Goal: Task Accomplishment & Management: Complete application form

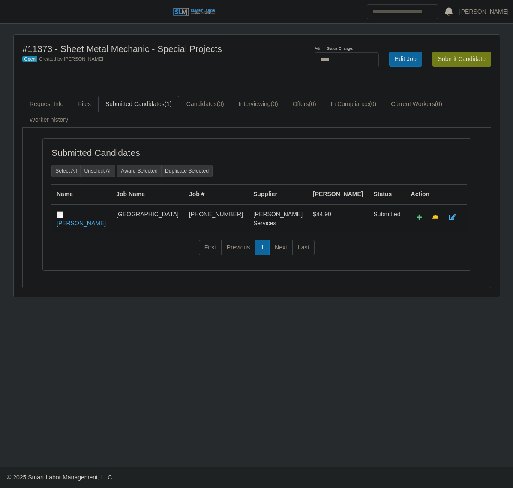
select select "****"
click at [14, 18] on button "button" at bounding box center [10, 12] width 21 height 14
click at [13, 8] on span "button" at bounding box center [10, 12] width 11 height 10
click at [6, 16] on span "button" at bounding box center [10, 12] width 11 height 10
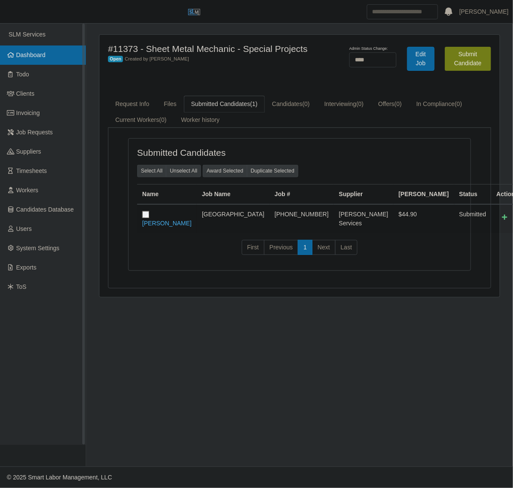
click at [27, 59] on link "Dashboard" at bounding box center [43, 54] width 86 height 19
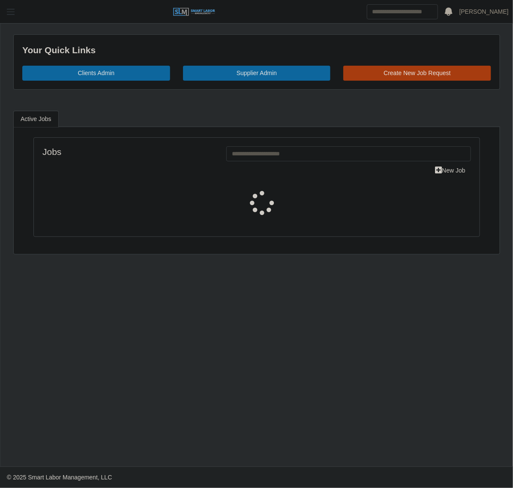
click at [15, 16] on span "button" at bounding box center [10, 12] width 11 height 10
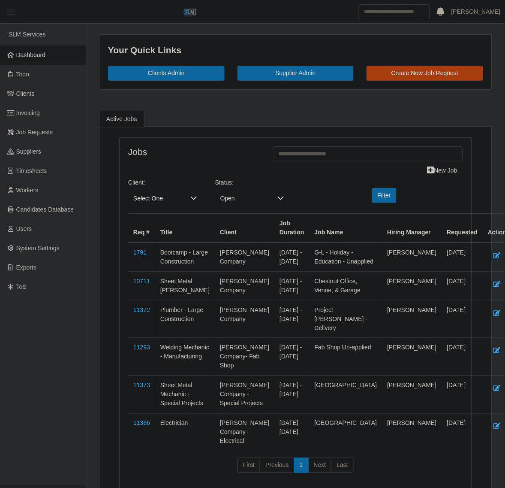
click at [12, 10] on span "button" at bounding box center [10, 12] width 11 height 10
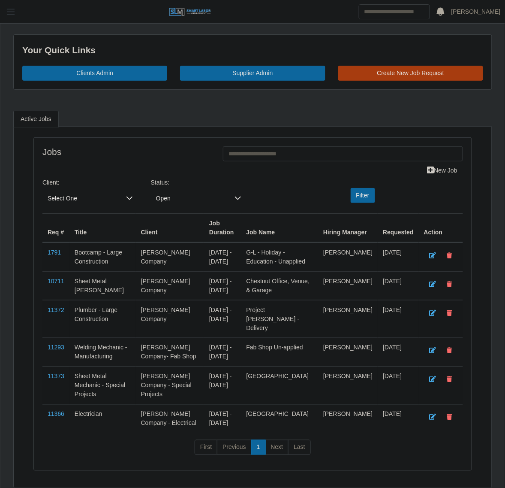
click at [12, 10] on span "button" at bounding box center [10, 12] width 11 height 10
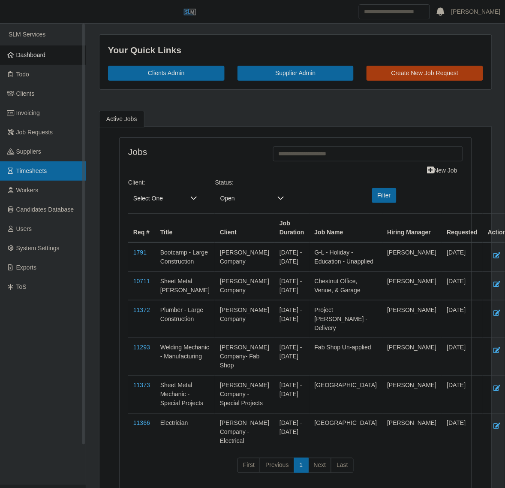
click at [43, 179] on link "Timesheets" at bounding box center [43, 170] width 86 height 19
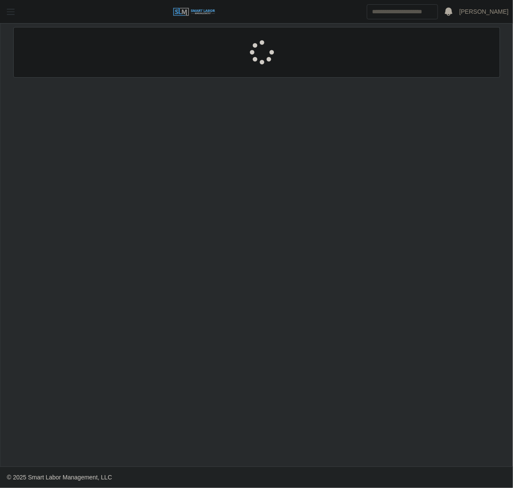
click at [14, 13] on span "button" at bounding box center [10, 12] width 11 height 10
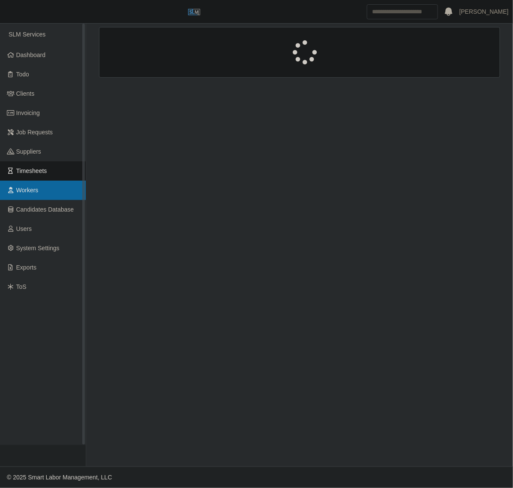
click at [44, 193] on link "Workers" at bounding box center [43, 190] width 86 height 19
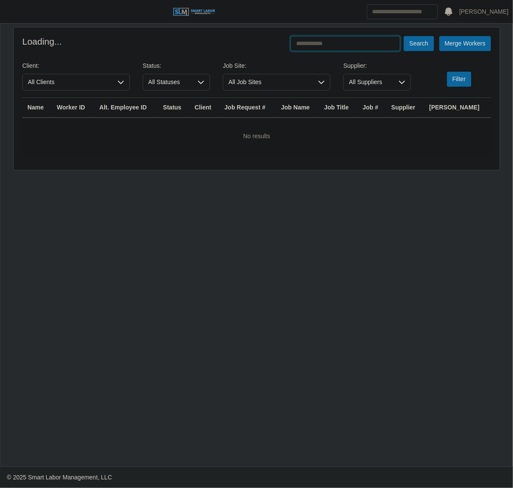
click at [362, 44] on input "text" at bounding box center [346, 43] width 110 height 15
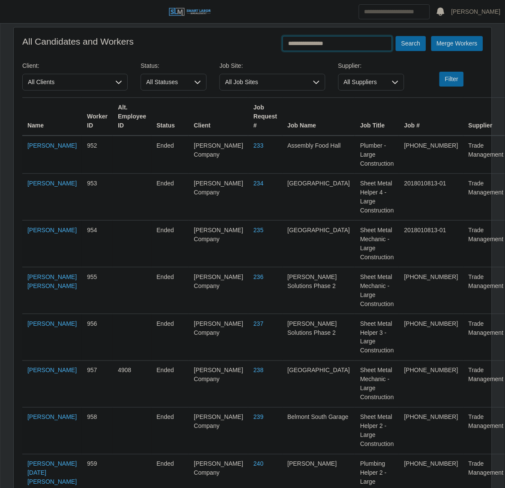
type input "**********"
click at [396, 36] on button "Search" at bounding box center [411, 43] width 30 height 15
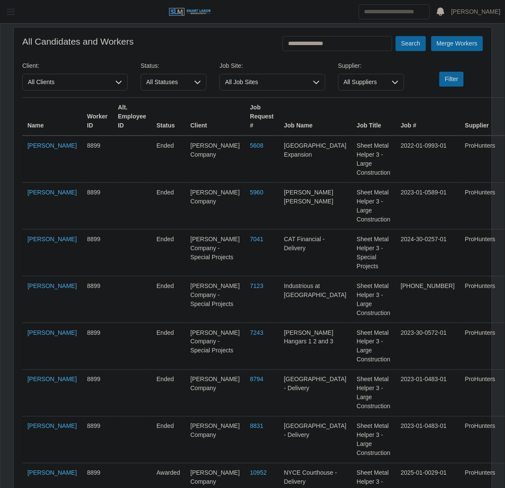
click at [17, 16] on button "button" at bounding box center [10, 12] width 21 height 14
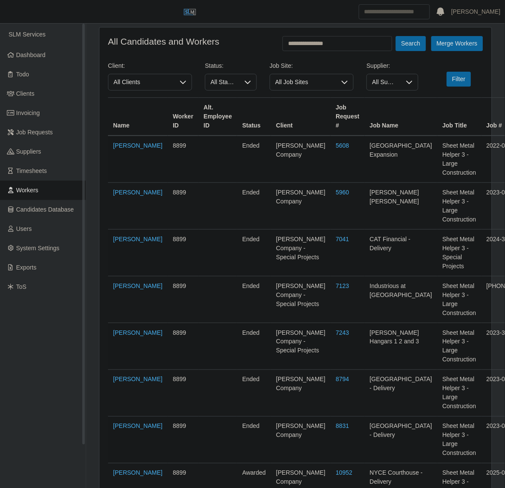
click at [39, 36] on span "SLM Services" at bounding box center [27, 34] width 37 height 7
click at [37, 58] on span "Dashboard" at bounding box center [31, 54] width 30 height 7
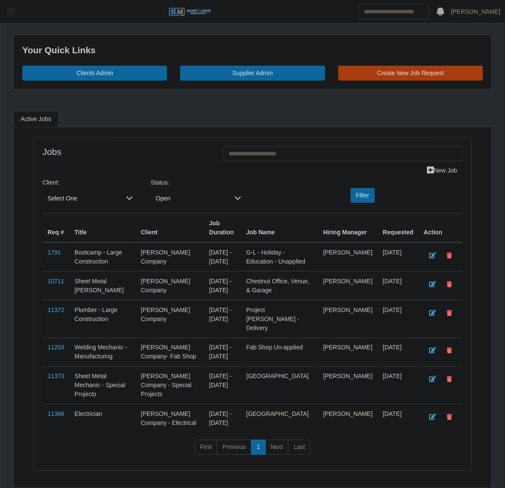
click at [14, 15] on span "button" at bounding box center [10, 12] width 11 height 10
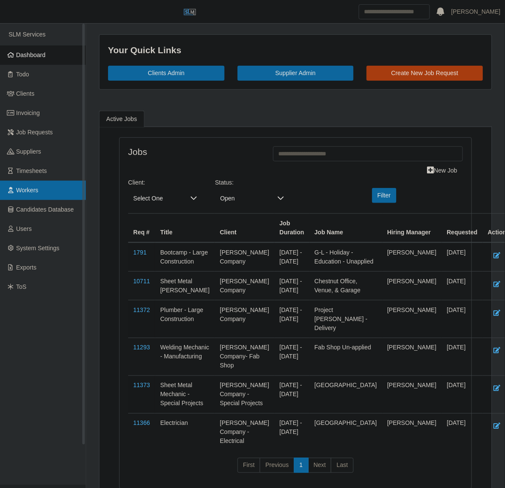
click at [40, 186] on link "Workers" at bounding box center [43, 190] width 86 height 19
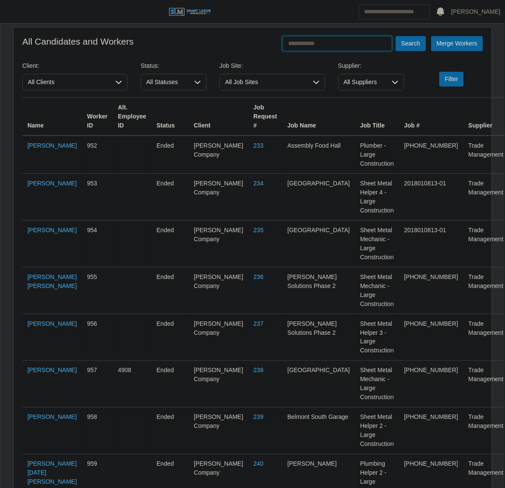
click at [317, 48] on input "text" at bounding box center [338, 43] width 110 height 15
type input "**********"
click at [396, 36] on button "Search" at bounding box center [411, 43] width 30 height 15
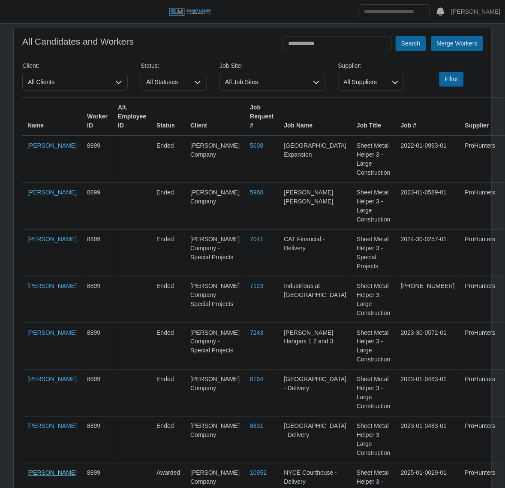
click at [44, 469] on link "Gabriela Gramajo" at bounding box center [51, 472] width 49 height 7
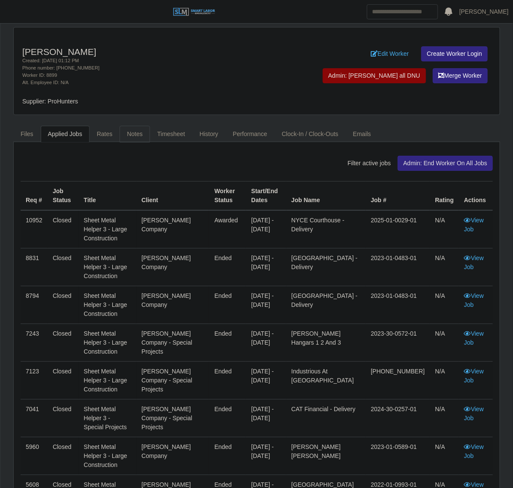
click at [140, 134] on link "Notes" at bounding box center [135, 134] width 30 height 17
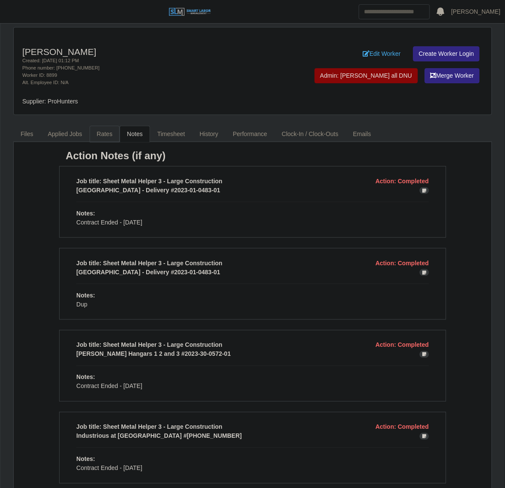
click at [104, 136] on link "Rates" at bounding box center [105, 134] width 30 height 17
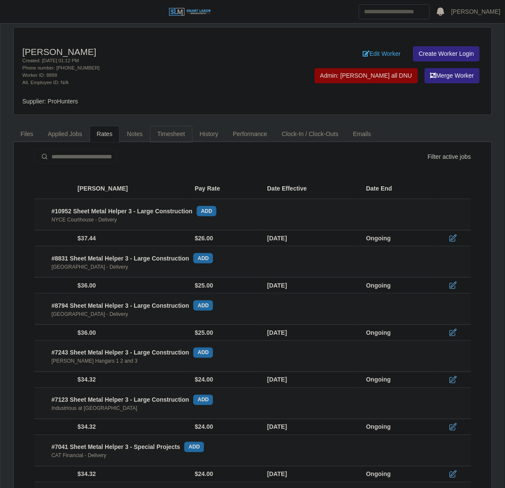
click at [175, 135] on link "Timesheet" at bounding box center [171, 134] width 42 height 17
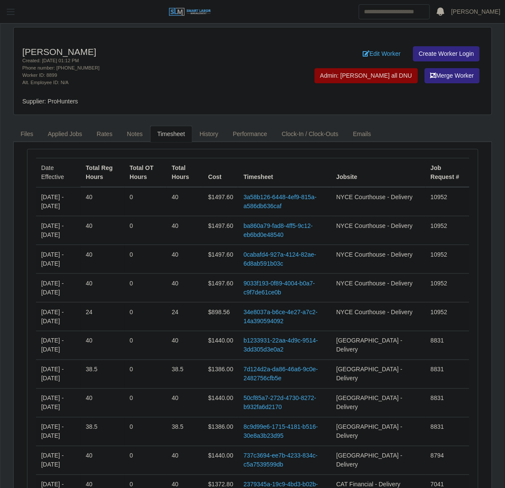
click at [9, 11] on span "button" at bounding box center [10, 12] width 11 height 10
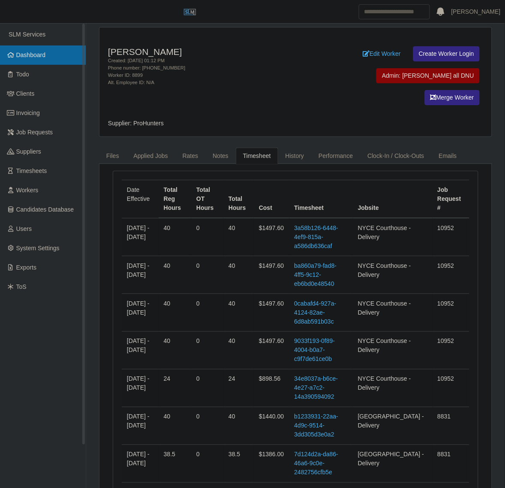
click at [33, 60] on link "Dashboard" at bounding box center [43, 54] width 86 height 19
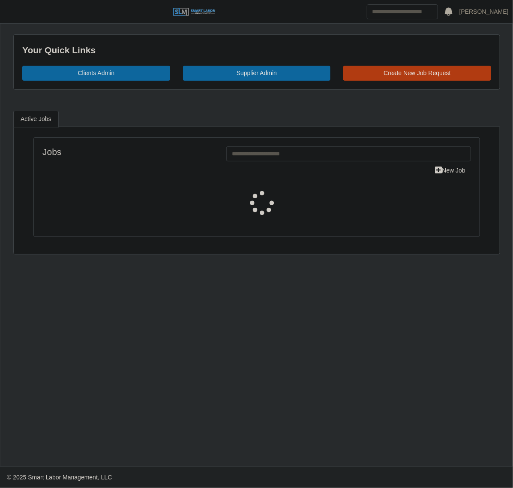
click at [434, 74] on link "Create New Job Request" at bounding box center [418, 73] width 148 height 15
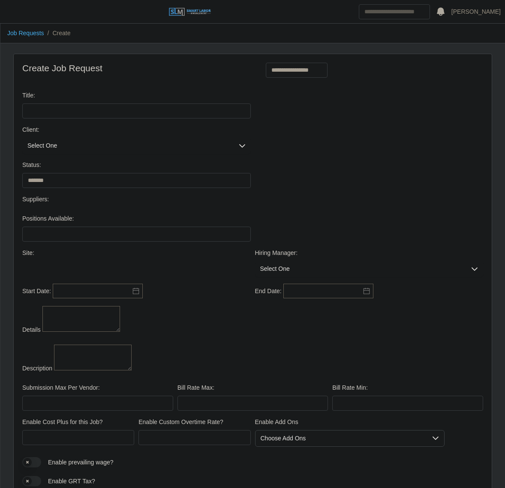
select select
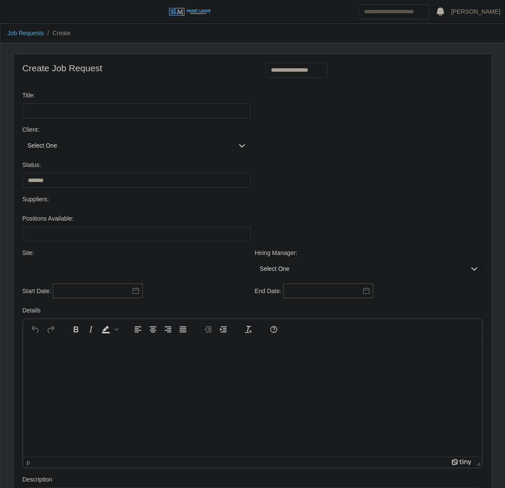
click at [73, 145] on span "Select One" at bounding box center [127, 146] width 211 height 16
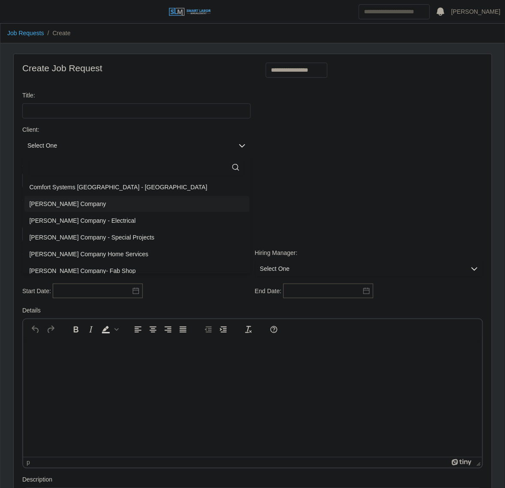
click at [61, 202] on span "[PERSON_NAME] Company" at bounding box center [68, 203] width 77 height 9
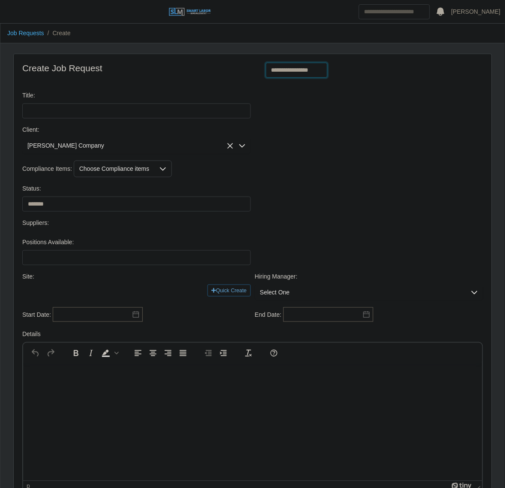
click at [308, 74] on select "**********" at bounding box center [297, 70] width 62 height 15
select select "**********"
click at [266, 63] on select "**********" at bounding box center [297, 70] width 62 height 15
type input "**********"
type input "*"
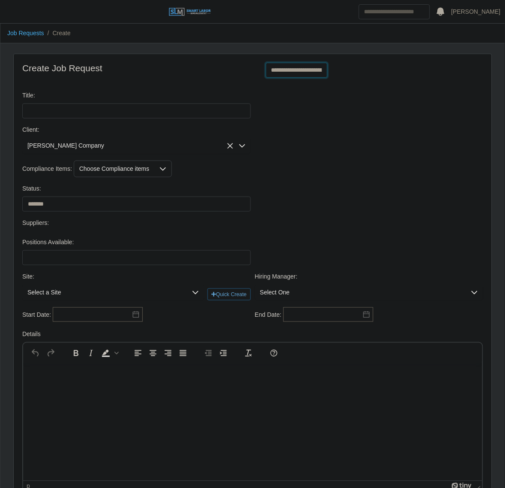
type input "*"
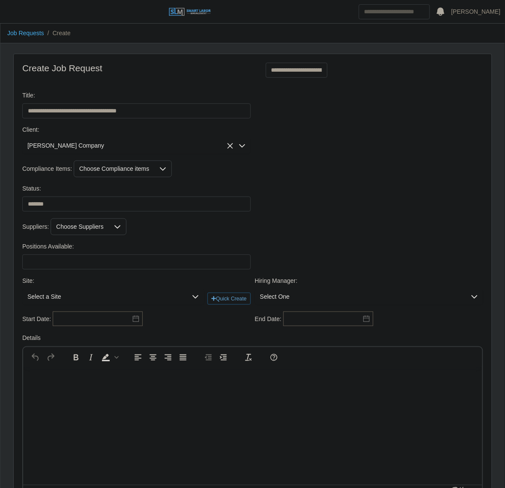
click at [98, 195] on div "Status: ******* ****" at bounding box center [136, 197] width 233 height 27
click at [92, 204] on select "******* ****" at bounding box center [136, 203] width 229 height 15
select select "****"
click at [22, 198] on select "******* ****" at bounding box center [136, 203] width 229 height 15
click at [114, 171] on div "Choose Compliance items" at bounding box center [114, 169] width 80 height 16
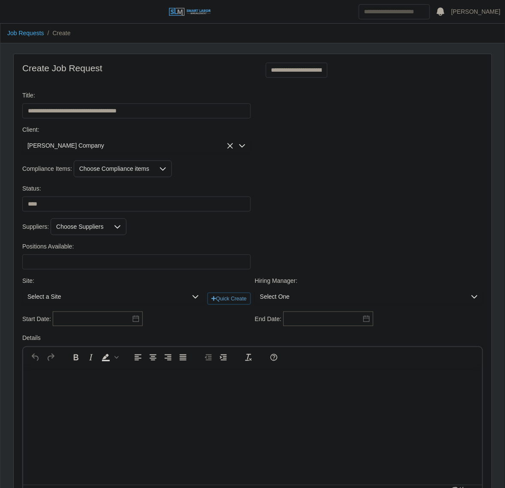
scroll to position [9, 6]
drag, startPoint x: 119, startPoint y: 219, endPoint x: 113, endPoint y: 229, distance: 11.2
click at [118, 219] on span "Drug Screen" at bounding box center [116, 219] width 48 height 9
click at [114, 230] on li "E-verify" at bounding box center [123, 236] width 96 height 16
click at [246, 230] on div "Suppliers: Choose Suppliers" at bounding box center [252, 226] width 465 height 17
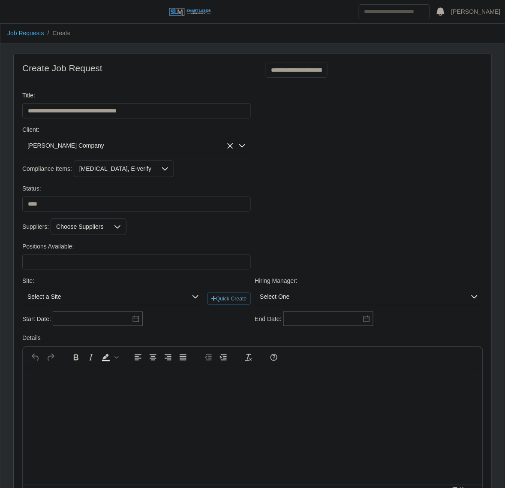
click at [88, 232] on div "Choose Suppliers" at bounding box center [80, 227] width 58 height 16
click at [116, 269] on li "ProHunters" at bounding box center [138, 265] width 175 height 16
click at [397, 214] on div "Status: ******* ****" at bounding box center [252, 201] width 465 height 34
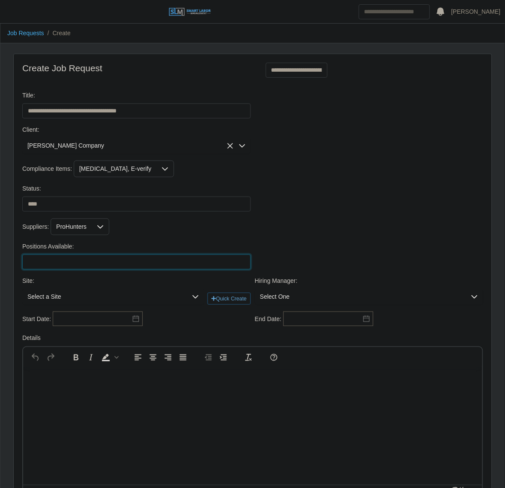
click at [164, 262] on input "Positions Available:" at bounding box center [136, 261] width 229 height 15
type input "*"
click at [399, 218] on div "Status: ******* ****" at bounding box center [252, 201] width 465 height 34
click at [95, 299] on span "Select a Site" at bounding box center [104, 297] width 165 height 16
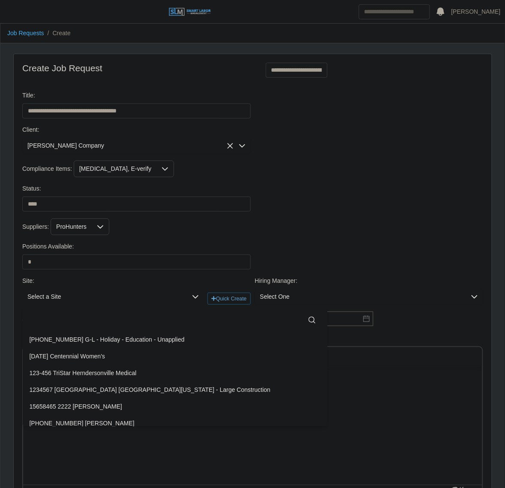
click at [78, 328] on input "text" at bounding box center [175, 319] width 291 height 17
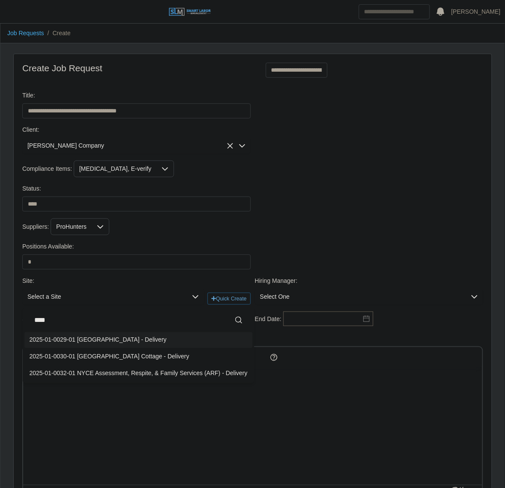
type input "****"
drag, startPoint x: 120, startPoint y: 340, endPoint x: 134, endPoint y: 339, distance: 13.7
click at [123, 339] on span "2025-01-0029-01 NYCE Courthouse - Delivery" at bounding box center [98, 339] width 137 height 9
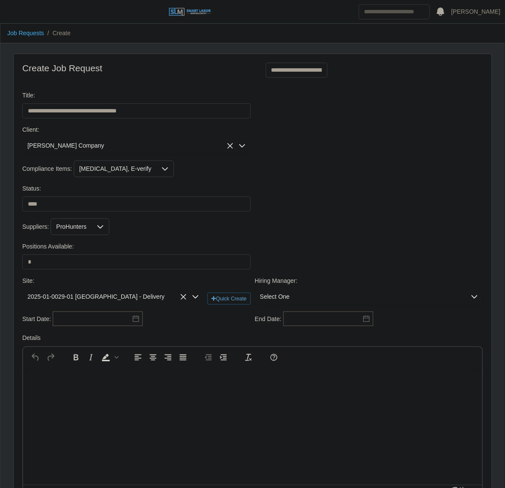
click at [278, 297] on span "Select One" at bounding box center [360, 297] width 211 height 16
click at [299, 320] on input "text" at bounding box center [369, 319] width 215 height 17
type input "*****"
click at [317, 348] on li "Barry McCafferty" at bounding box center [369, 340] width 225 height 16
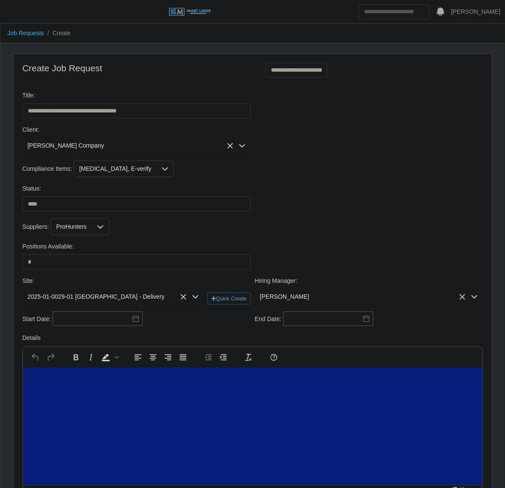
click at [317, 348] on div "Details To open the popup, press Shift+Enter p" at bounding box center [252, 415] width 465 height 163
click at [305, 305] on span "Barry McCafferty" at bounding box center [360, 297] width 211 height 16
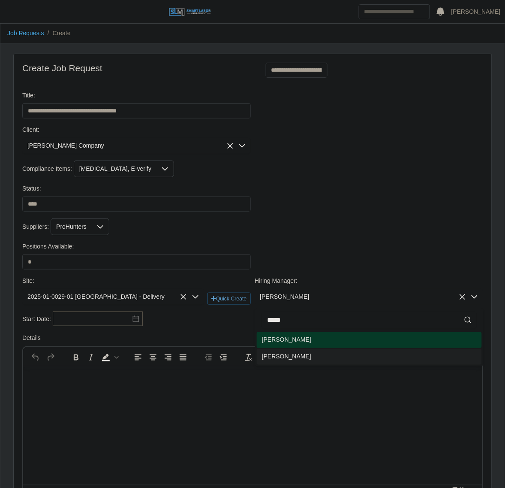
drag, startPoint x: 294, startPoint y: 359, endPoint x: 284, endPoint y: 359, distance: 10.7
click at [293, 359] on li "[PERSON_NAME]" at bounding box center [369, 357] width 225 height 16
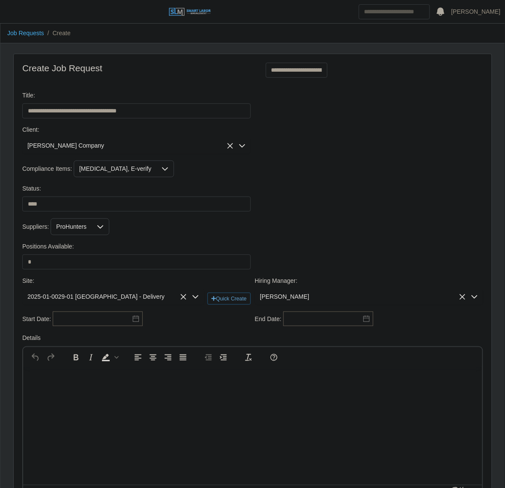
click at [102, 311] on div "Site: 2025-01-0029-01 NYCE Courthouse - Delivery Quick Create Hiring Manager: B…" at bounding box center [252, 293] width 465 height 35
click at [101, 314] on input "text" at bounding box center [98, 318] width 90 height 15
click at [77, 293] on div "29" at bounding box center [78, 290] width 14 height 8
type input "**********"
click at [363, 310] on div "Site: 2025-01-0029-01 NYCE Courthouse - Delivery Quick Create Hiring Manager: B…" at bounding box center [252, 293] width 465 height 35
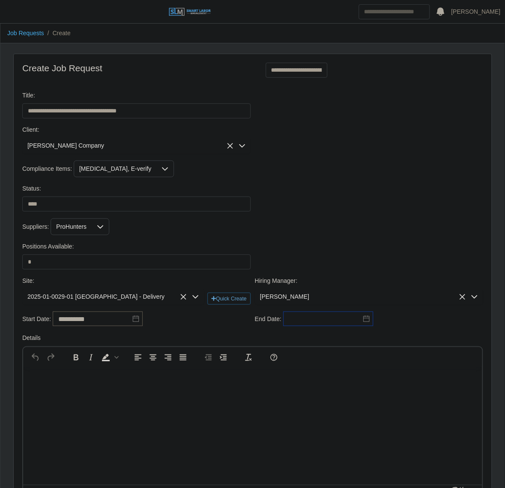
click at [359, 320] on input "text" at bounding box center [329, 318] width 90 height 15
click at [359, 205] on icon "button" at bounding box center [360, 207] width 9 height 7
click at [301, 287] on div "29" at bounding box center [305, 290] width 14 height 8
type input "**********"
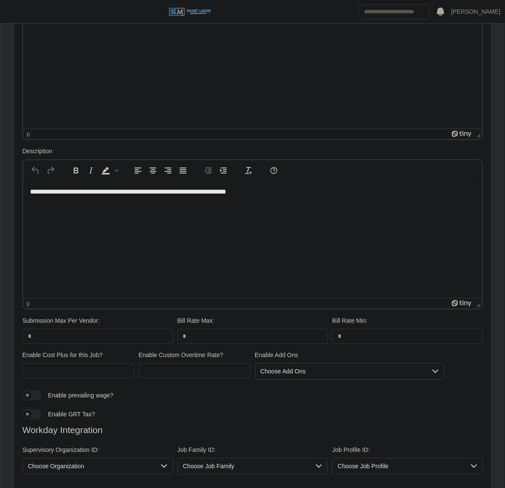
scroll to position [522, 0]
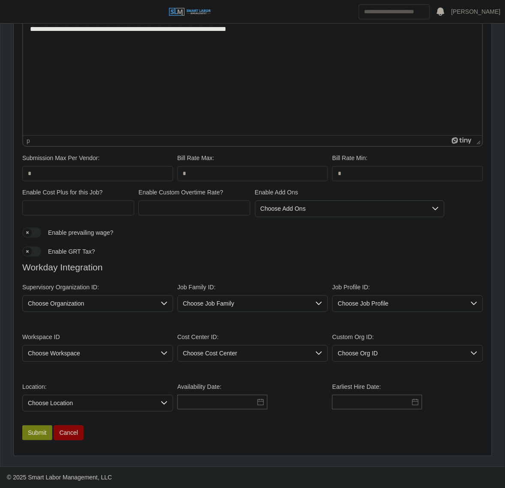
click at [77, 296] on span "Choose Organization" at bounding box center [89, 304] width 133 height 16
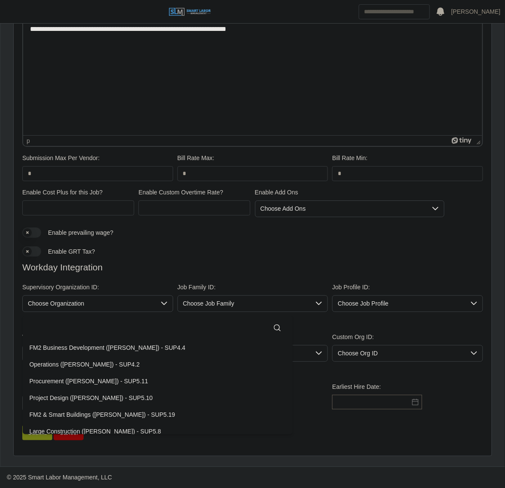
click at [57, 320] on input "text" at bounding box center [158, 327] width 257 height 17
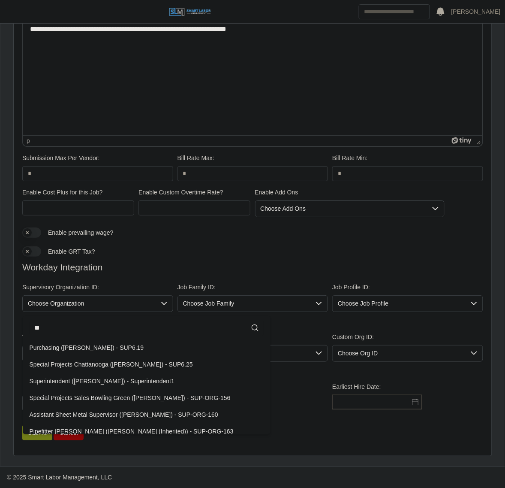
type input "*"
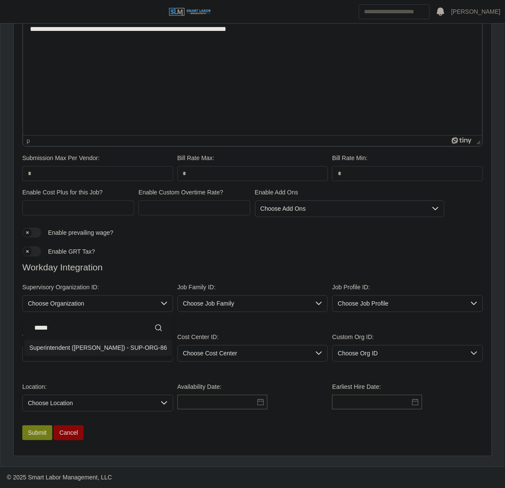
type input "*****"
drag, startPoint x: 87, startPoint y: 347, endPoint x: 103, endPoint y: 348, distance: 16.3
click at [87, 347] on div "Superintendent (Barry Parker) - SUP-ORG-86" at bounding box center [99, 347] width 138 height 9
click at [270, 303] on span "Choose Job Family" at bounding box center [244, 304] width 133 height 16
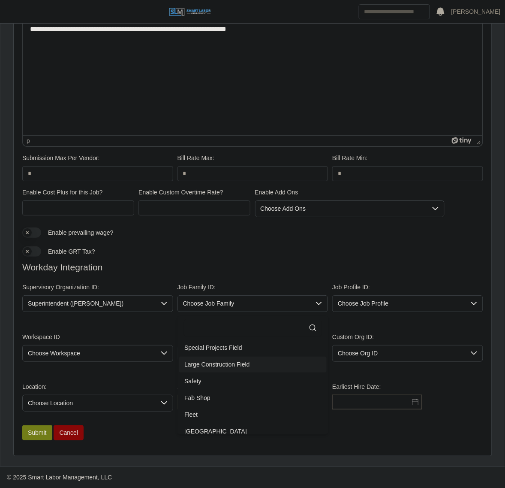
click at [207, 360] on span "Large Construction Field" at bounding box center [217, 364] width 66 height 9
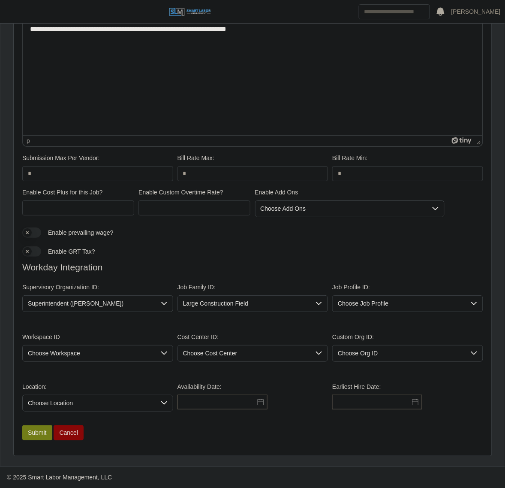
click at [367, 307] on span "Choose Job Profile" at bounding box center [399, 304] width 133 height 16
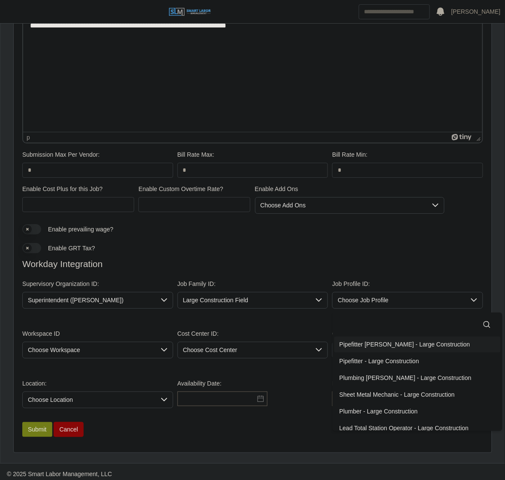
click at [384, 324] on input "text" at bounding box center [418, 324] width 156 height 17
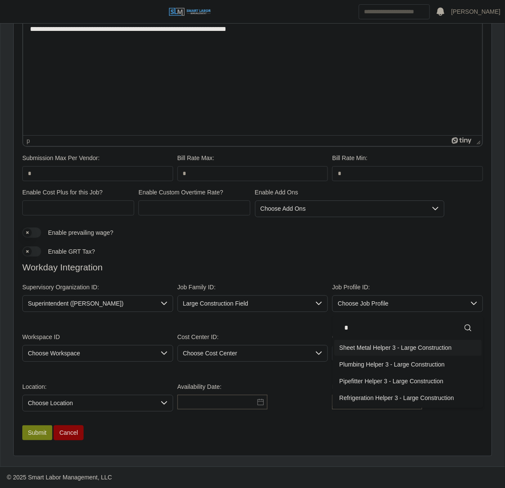
type input "*"
click at [374, 344] on span "Sheet Metal Helper 3 - Large Construction" at bounding box center [396, 347] width 112 height 9
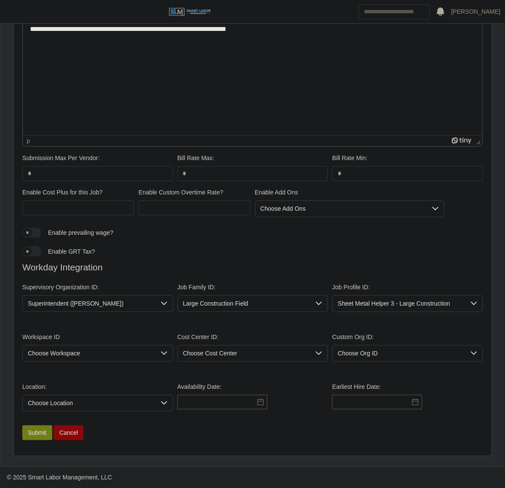
click at [75, 355] on span "Choose Workspace" at bounding box center [89, 353] width 133 height 16
click at [61, 395] on span "Franklin Field" at bounding box center [61, 397] width 63 height 9
click at [230, 337] on div "Cost Center ID: Choose Cost Center" at bounding box center [252, 346] width 155 height 29
click at [223, 356] on span "Choose Cost Center" at bounding box center [244, 353] width 133 height 16
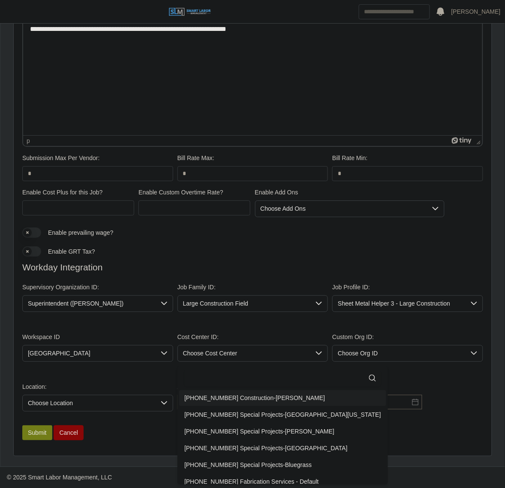
click at [220, 393] on span "01-01-01-00 Construction-Franklin" at bounding box center [254, 397] width 141 height 9
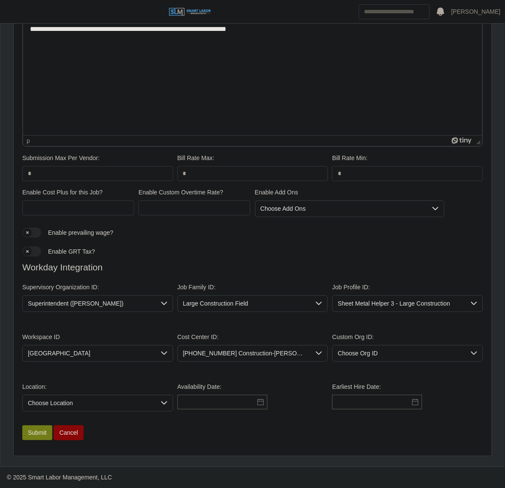
click at [57, 410] on span "Choose Location" at bounding box center [89, 403] width 133 height 16
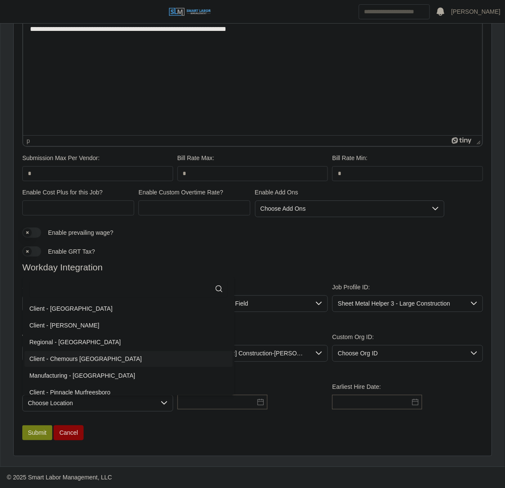
scroll to position [1, 0]
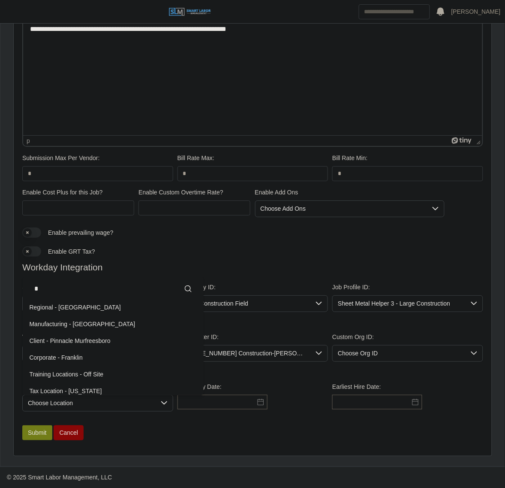
click at [51, 285] on input "*" at bounding box center [113, 288] width 167 height 17
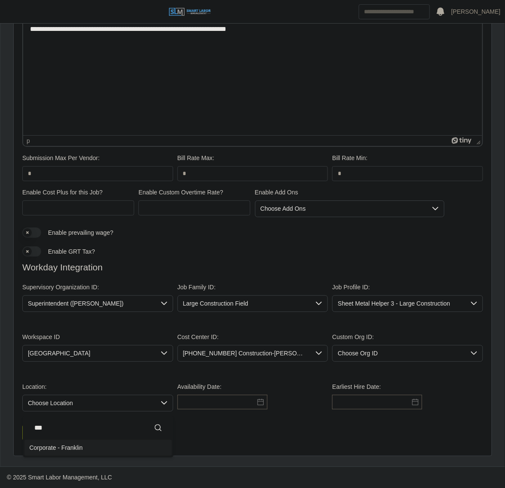
type input "***"
click at [49, 447] on span "Corporate - Franklin" at bounding box center [57, 447] width 54 height 9
click at [249, 410] on div "Availability Date:" at bounding box center [252, 396] width 155 height 29
drag, startPoint x: 241, startPoint y: 402, endPoint x: 242, endPoint y: 408, distance: 6.1
click at [242, 407] on input "text" at bounding box center [223, 402] width 90 height 15
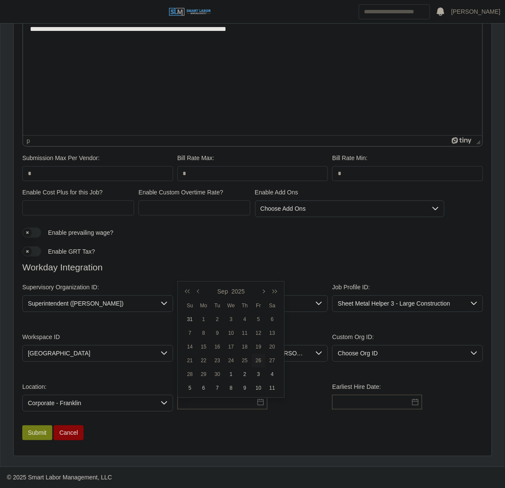
click at [255, 358] on div "26" at bounding box center [259, 360] width 14 height 8
type input "**********"
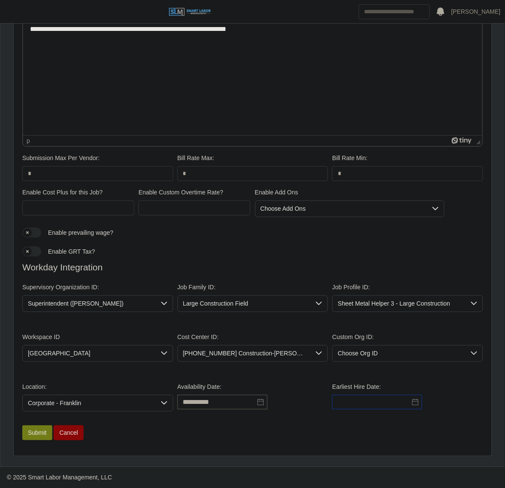
click at [397, 404] on input "text" at bounding box center [377, 402] width 90 height 15
click at [392, 356] on div "26" at bounding box center [397, 360] width 14 height 8
type input "**********"
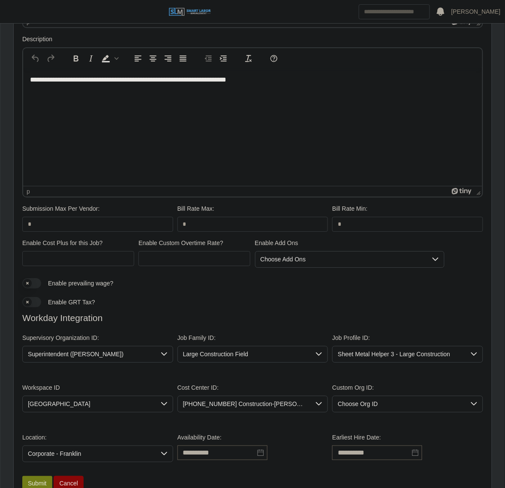
scroll to position [522, 0]
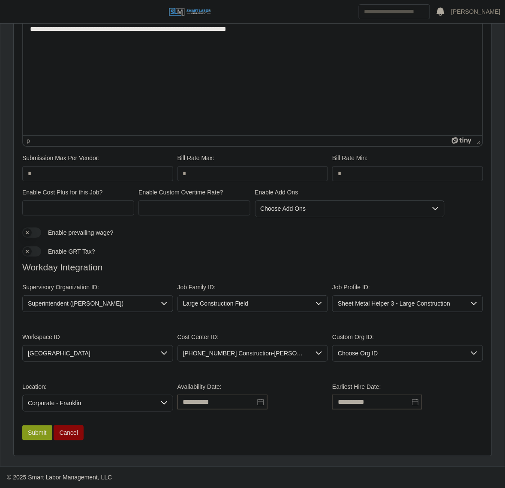
click at [31, 430] on button "Submit" at bounding box center [37, 432] width 30 height 15
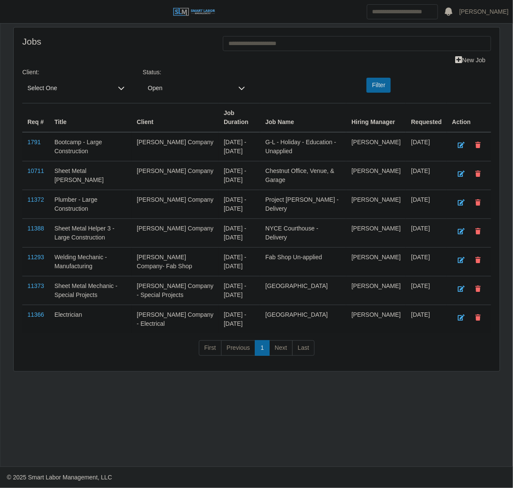
click at [63, 86] on span "Select One" at bounding box center [67, 88] width 91 height 16
click at [57, 143] on li "[PERSON_NAME] Company" at bounding box center [118, 147] width 188 height 16
click at [375, 87] on button "Filter" at bounding box center [379, 85] width 24 height 15
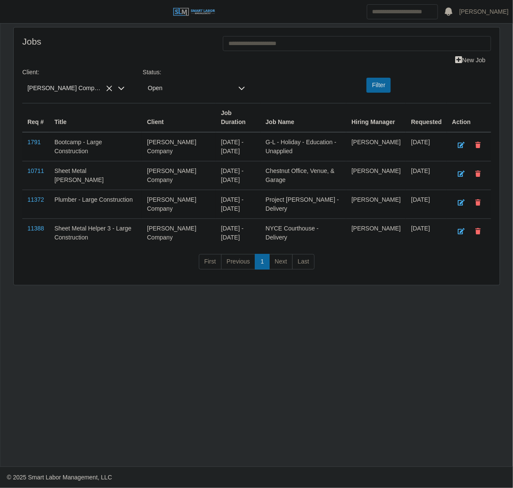
click at [6, 0] on header "[PERSON_NAME] Account Settings Logout" at bounding box center [256, 12] width 513 height 24
click at [5, 12] on span "button" at bounding box center [10, 12] width 11 height 10
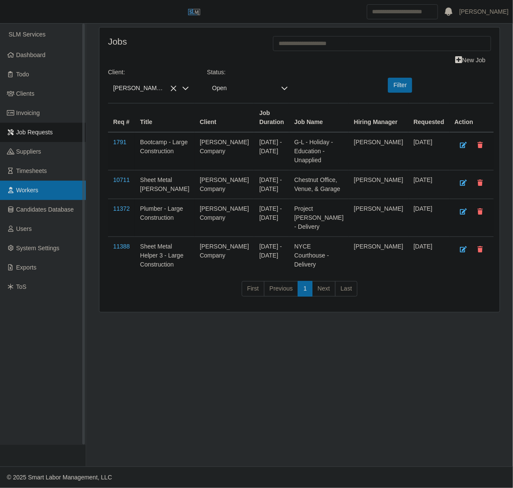
click at [27, 184] on link "Workers" at bounding box center [43, 190] width 86 height 19
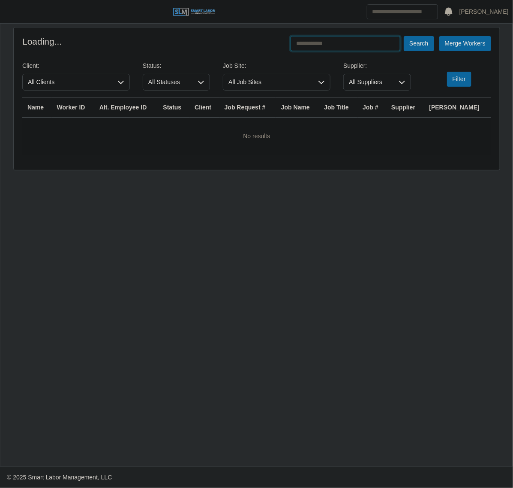
click at [332, 38] on input "text" at bounding box center [346, 43] width 110 height 15
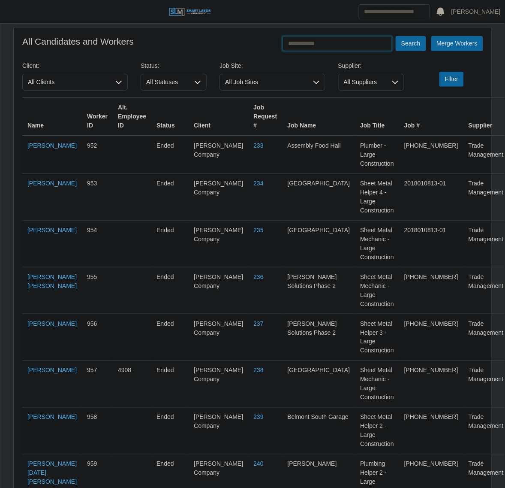
click at [332, 38] on input "text" at bounding box center [338, 43] width 110 height 15
type input "*******"
click at [396, 36] on button "Search" at bounding box center [411, 43] width 30 height 15
